Goal: Find contact information: Find contact information

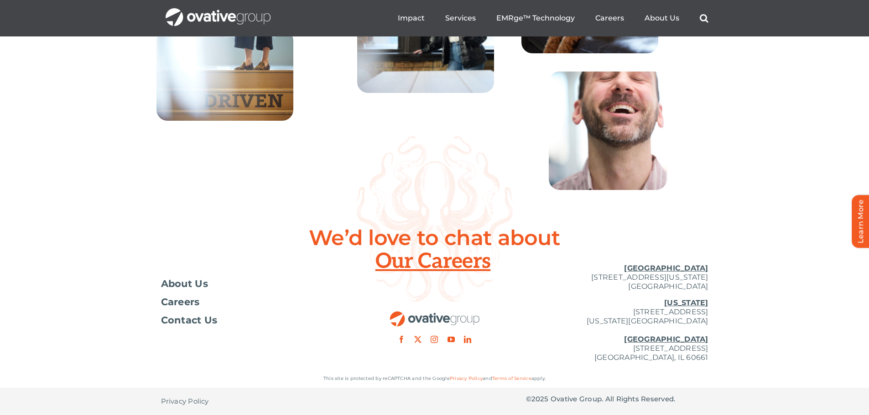
scroll to position [3313, 0]
click at [462, 379] on link "Privacy Policy" at bounding box center [466, 379] width 33 height 6
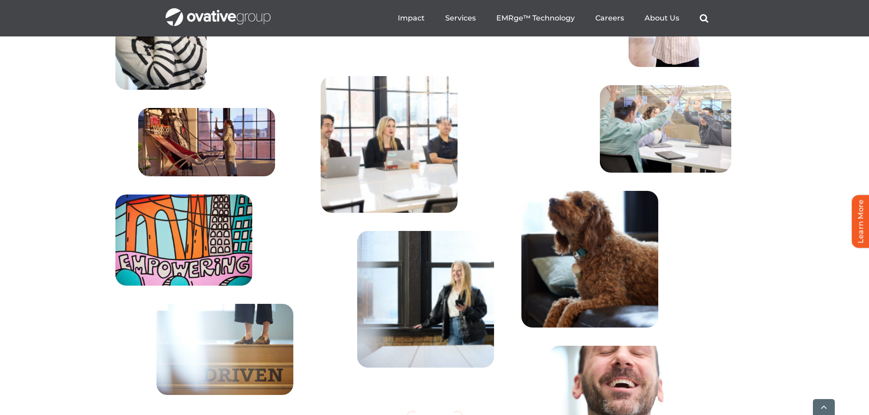
scroll to position [3312, 0]
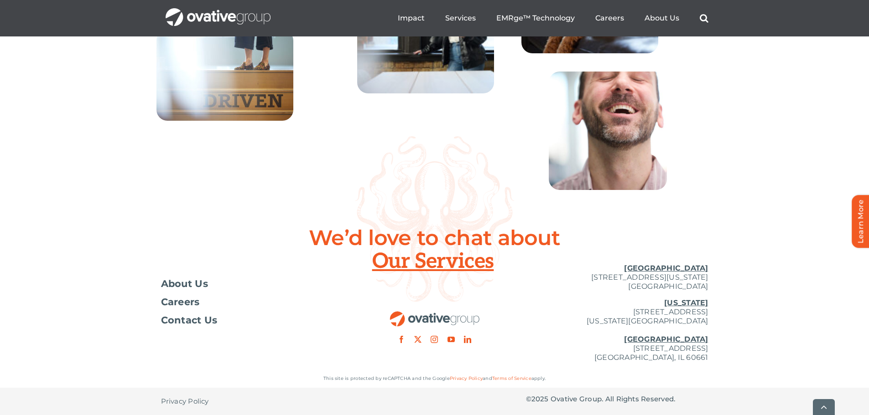
click at [509, 378] on link "Terms of Service" at bounding box center [511, 379] width 39 height 6
click at [187, 322] on span "Contact Us" at bounding box center [189, 320] width 57 height 9
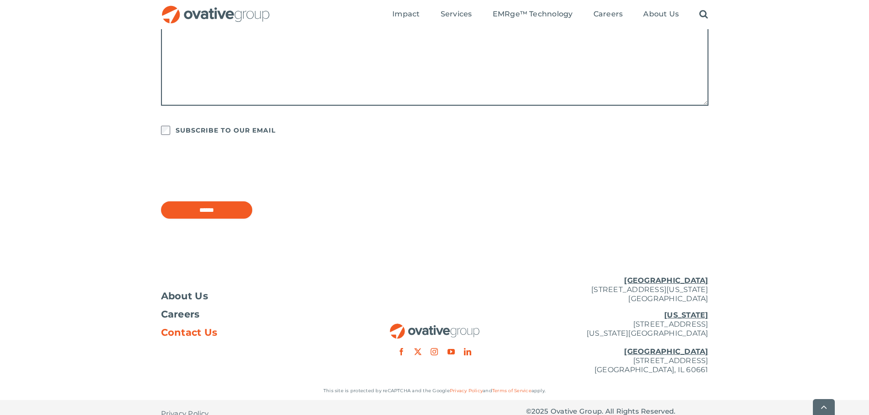
scroll to position [709, 0]
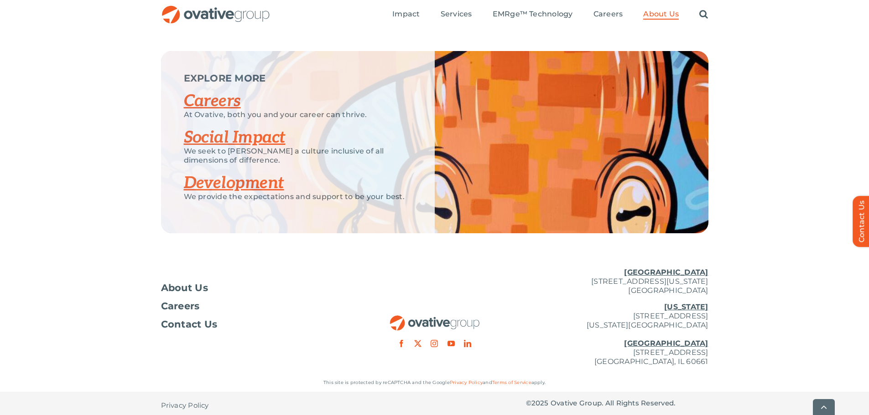
scroll to position [1189, 0]
